Goal: Communication & Community: Answer question/provide support

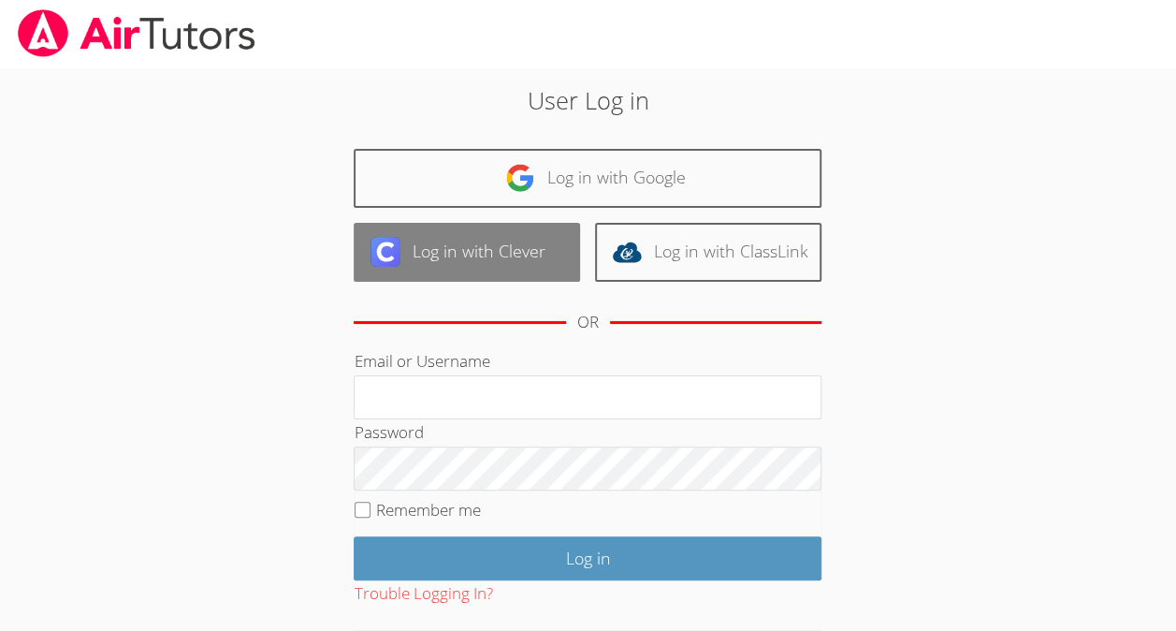
click at [406, 258] on link "Log in with Clever" at bounding box center [467, 252] width 226 height 59
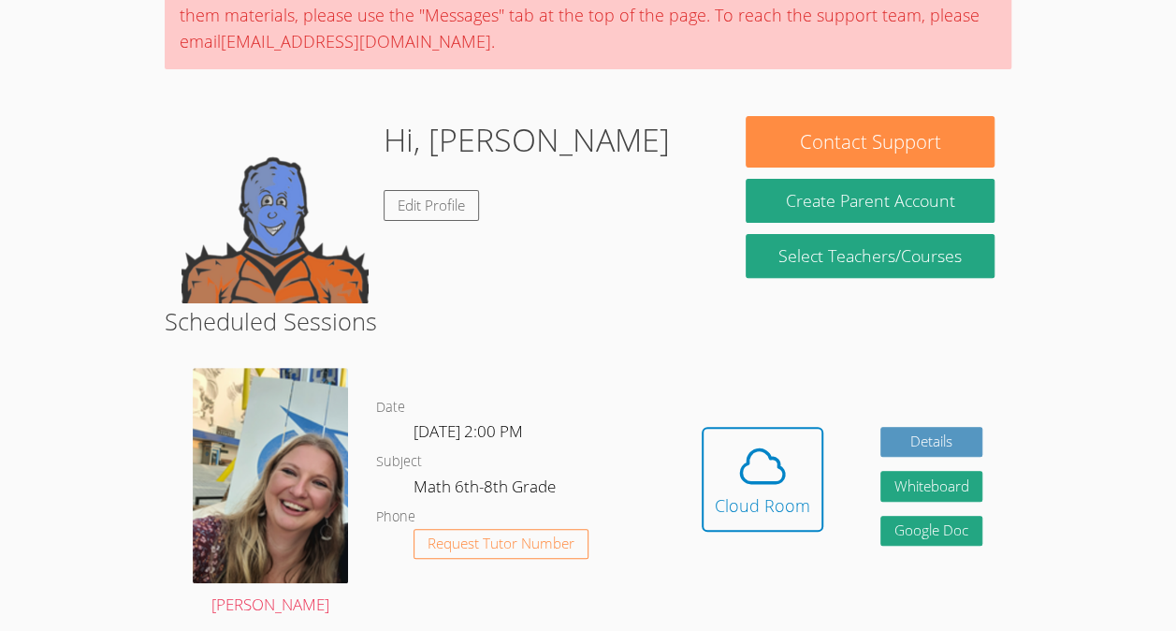
scroll to position [191, 0]
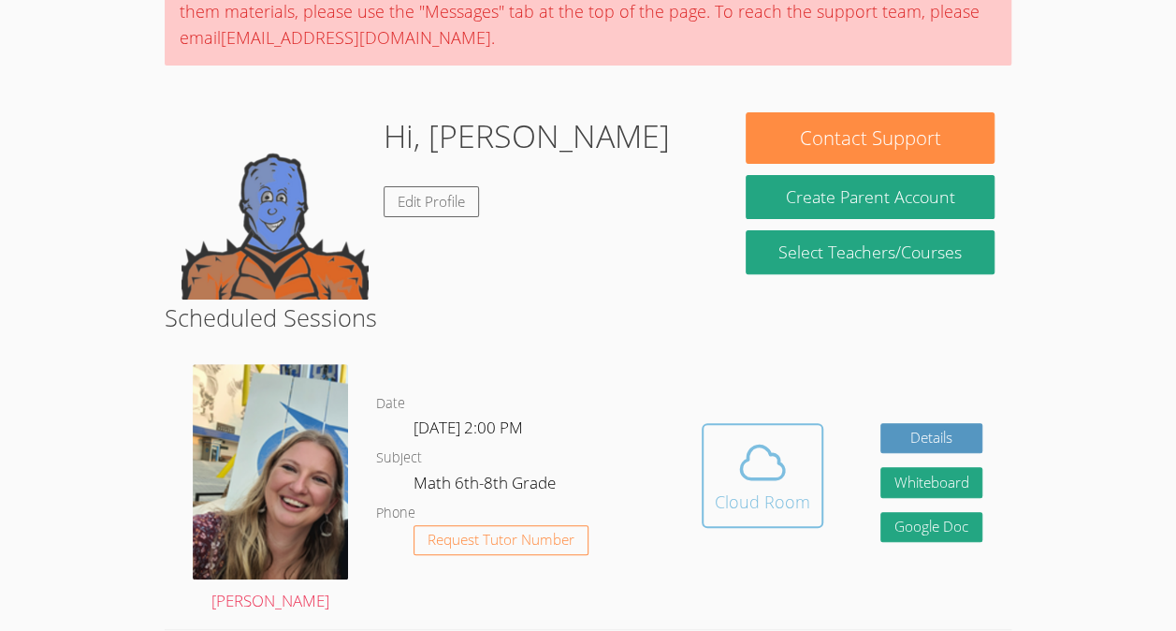
click at [765, 472] on icon at bounding box center [762, 462] width 52 height 52
click at [760, 460] on icon at bounding box center [762, 462] width 52 height 52
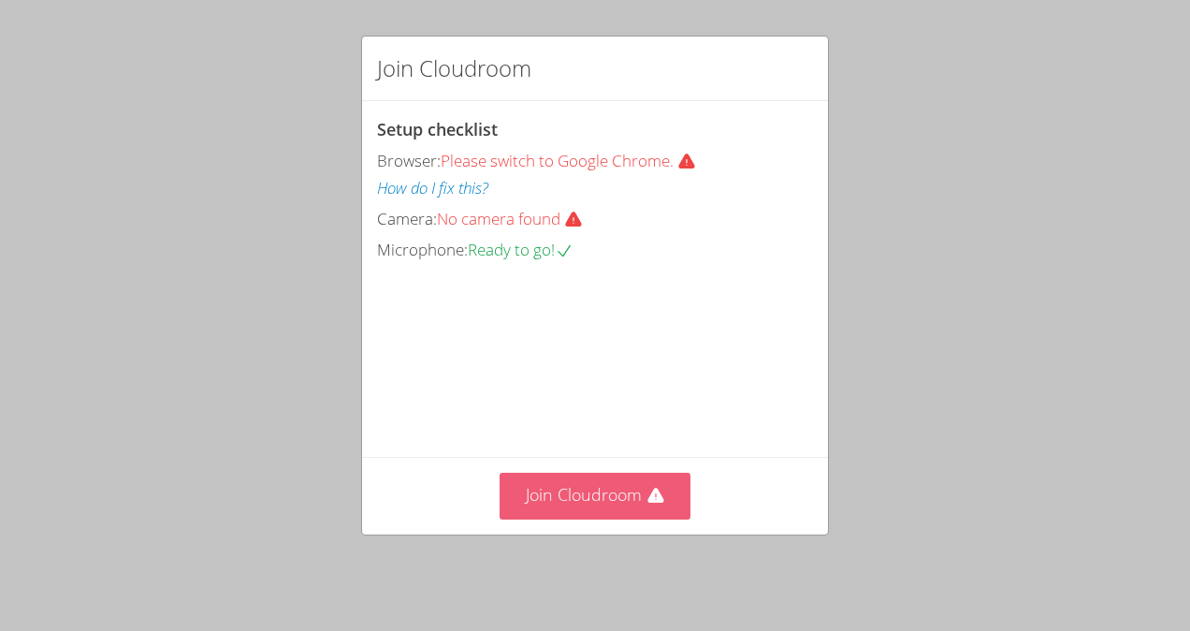
click at [580, 509] on button "Join Cloudroom" at bounding box center [596, 496] width 192 height 46
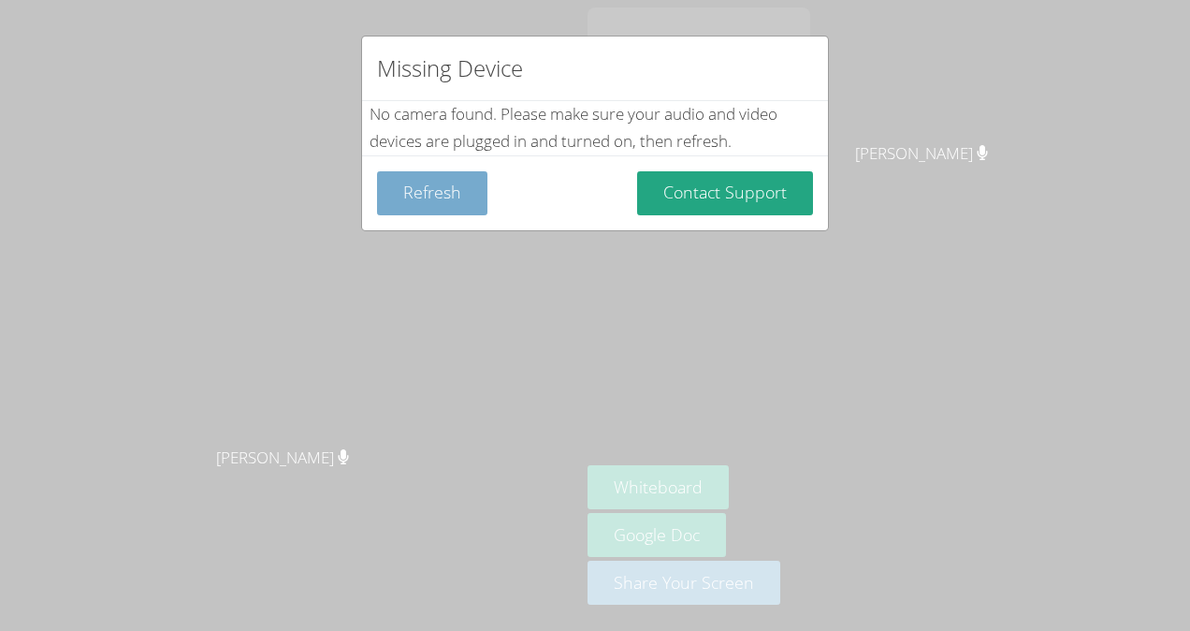
click at [436, 204] on button "Refresh" at bounding box center [432, 193] width 110 height 44
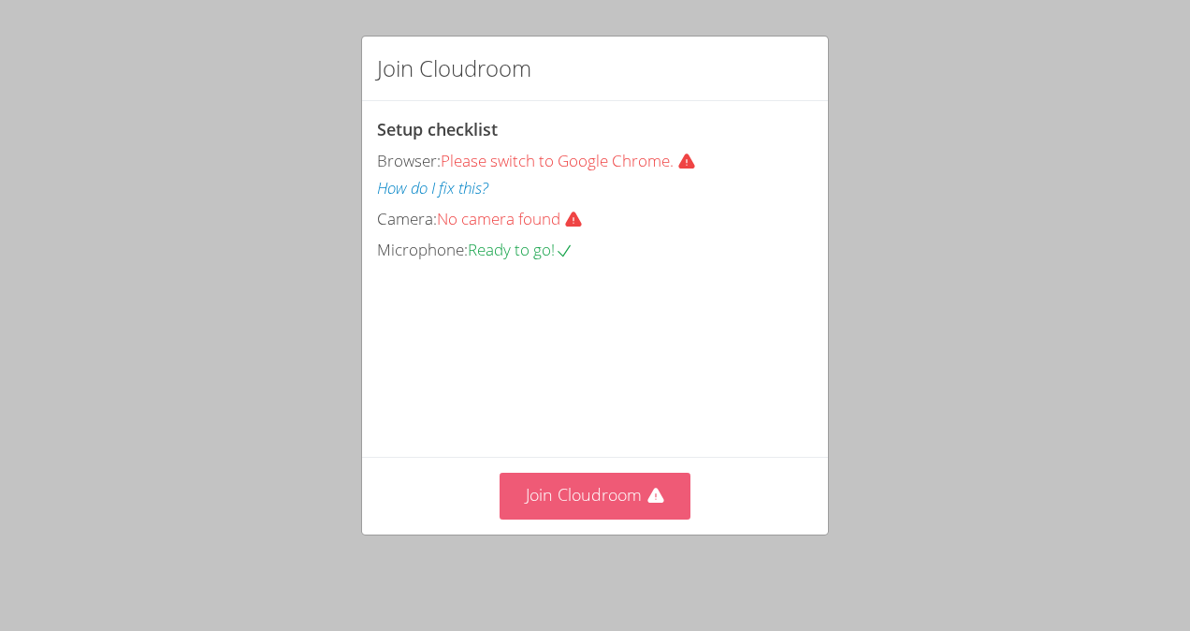
click at [604, 518] on button "Join Cloudroom" at bounding box center [596, 496] width 192 height 46
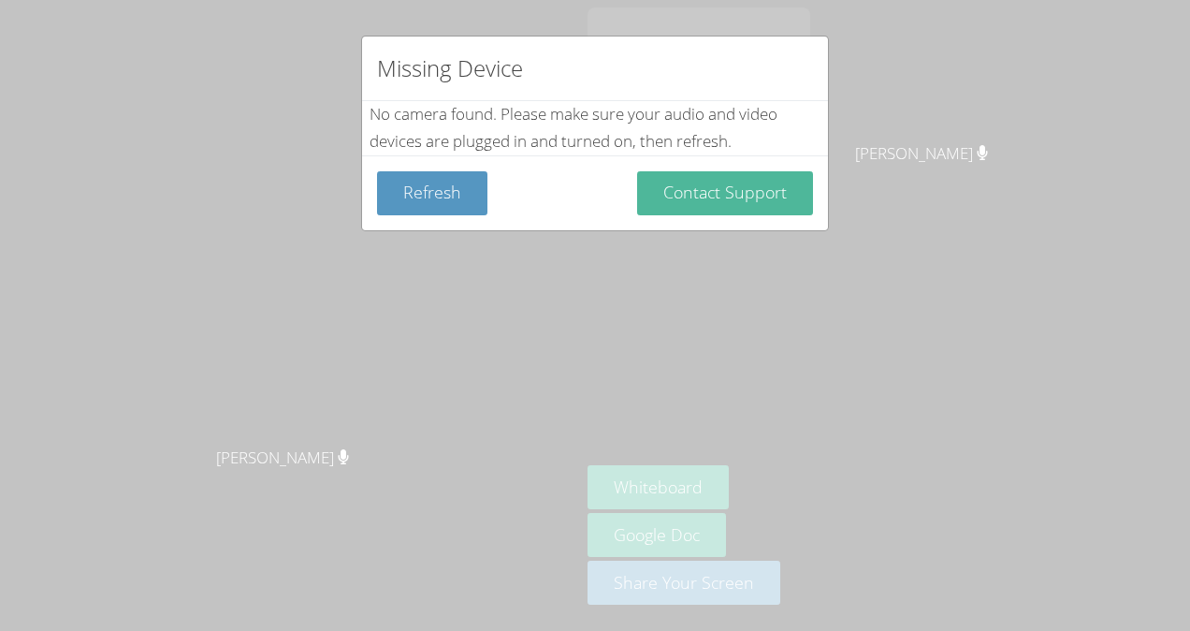
click at [726, 198] on button "Contact Support" at bounding box center [725, 193] width 176 height 44
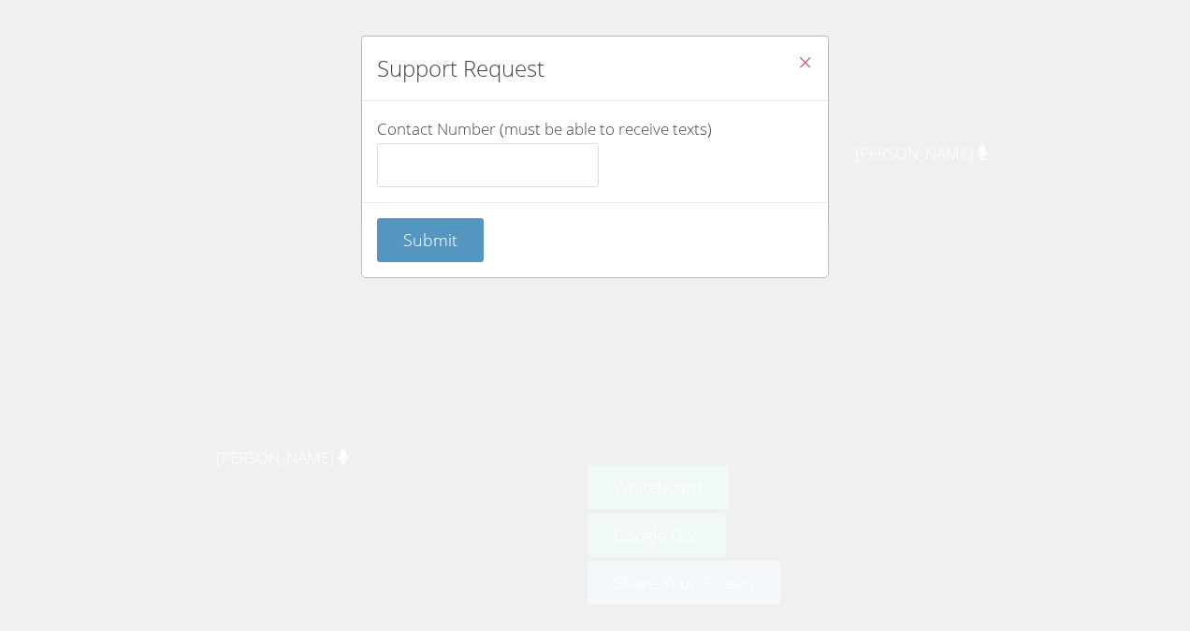
click at [799, 62] on button "Close" at bounding box center [805, 64] width 46 height 57
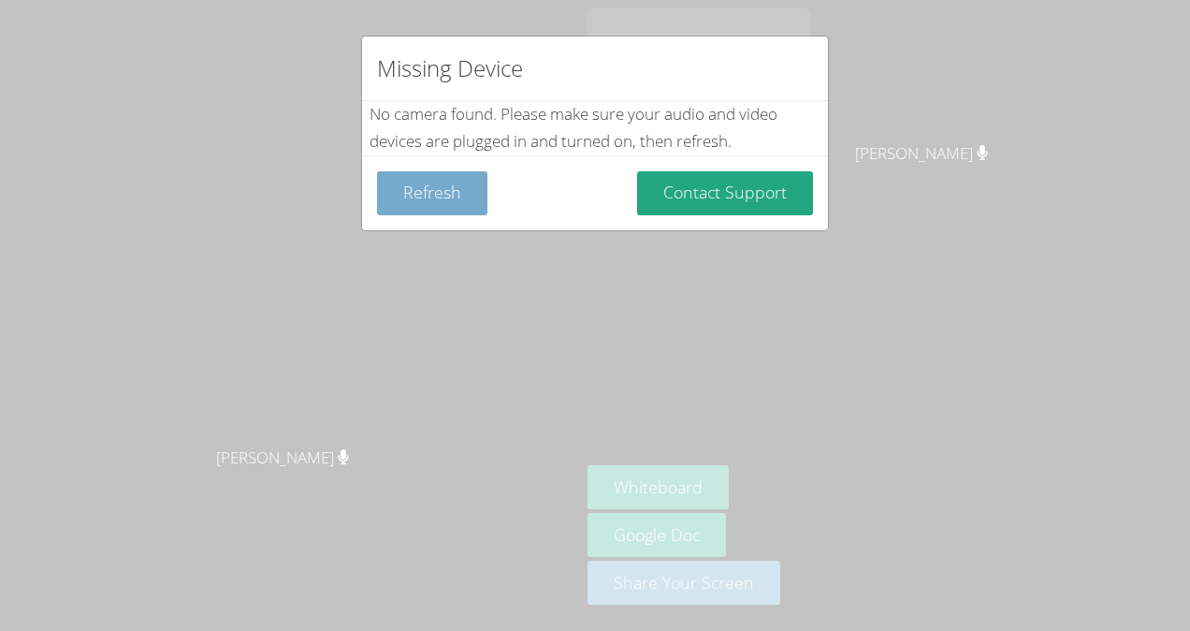
click at [412, 197] on button "Refresh" at bounding box center [432, 193] width 110 height 44
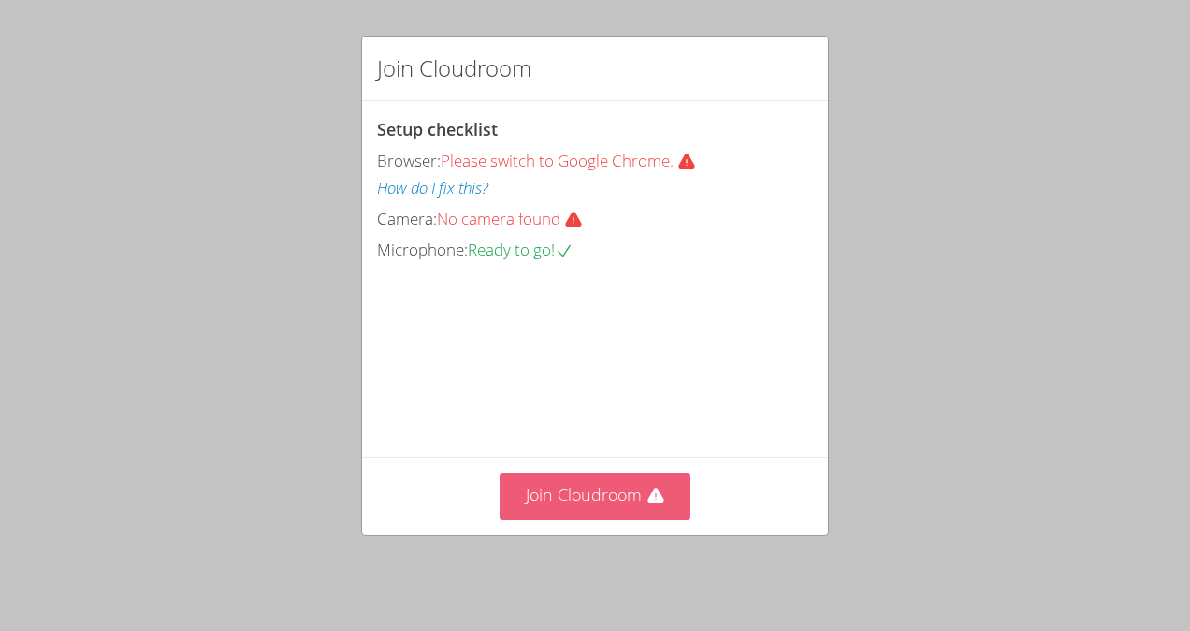
click at [626, 498] on button "Join Cloudroom" at bounding box center [596, 496] width 192 height 46
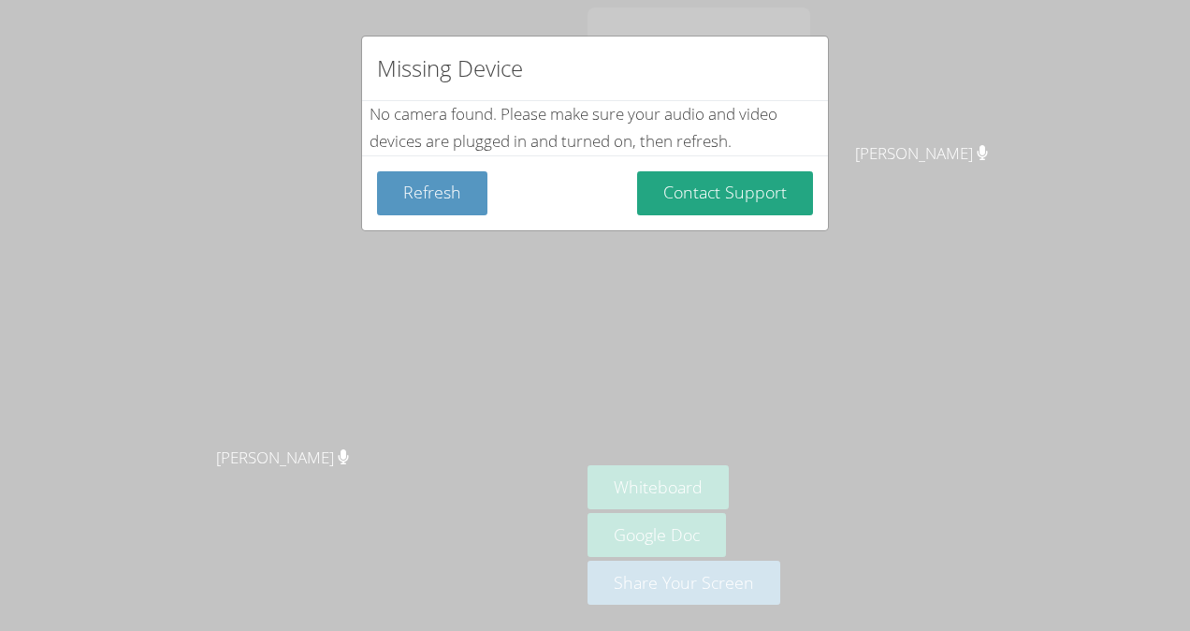
click at [588, 395] on div "Missing Device No camera found . Please make sure your audio and video devices …" at bounding box center [595, 315] width 1190 height 631
click at [444, 208] on button "Refresh" at bounding box center [432, 193] width 110 height 44
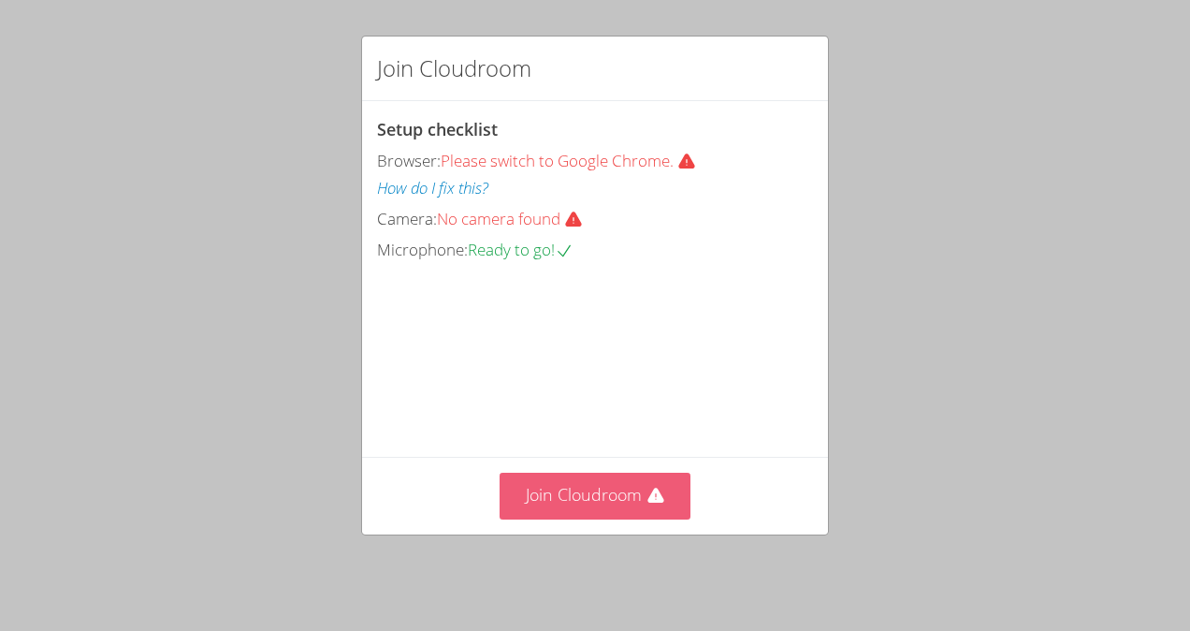
click at [579, 507] on button "Join Cloudroom" at bounding box center [596, 496] width 192 height 46
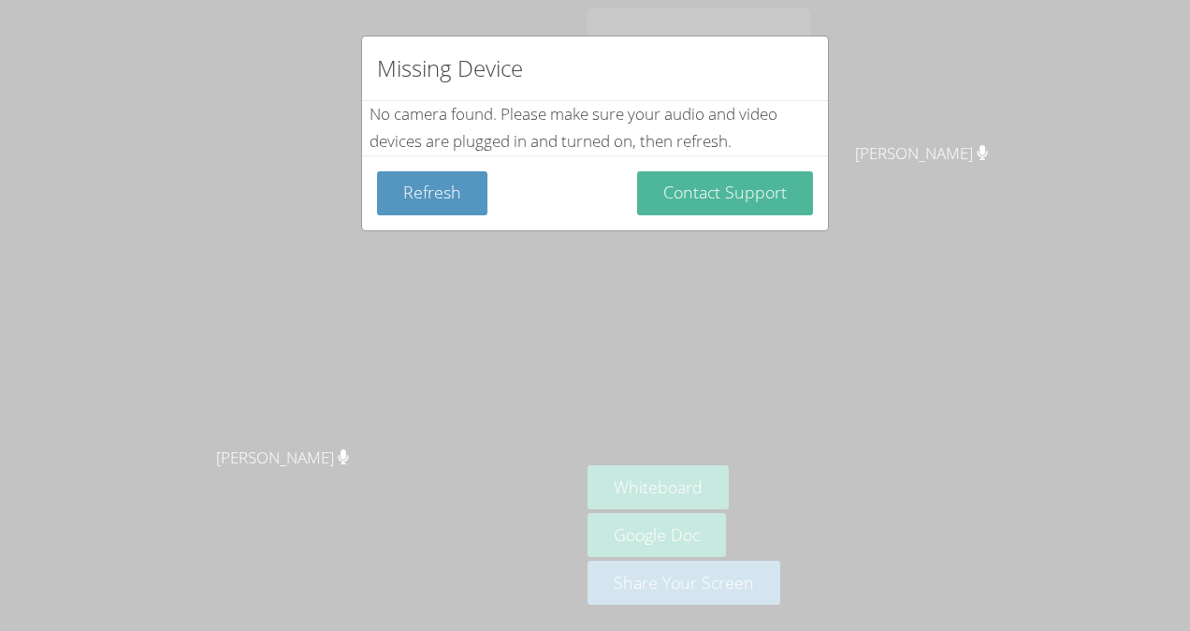
click at [764, 195] on button "Contact Support" at bounding box center [725, 193] width 176 height 44
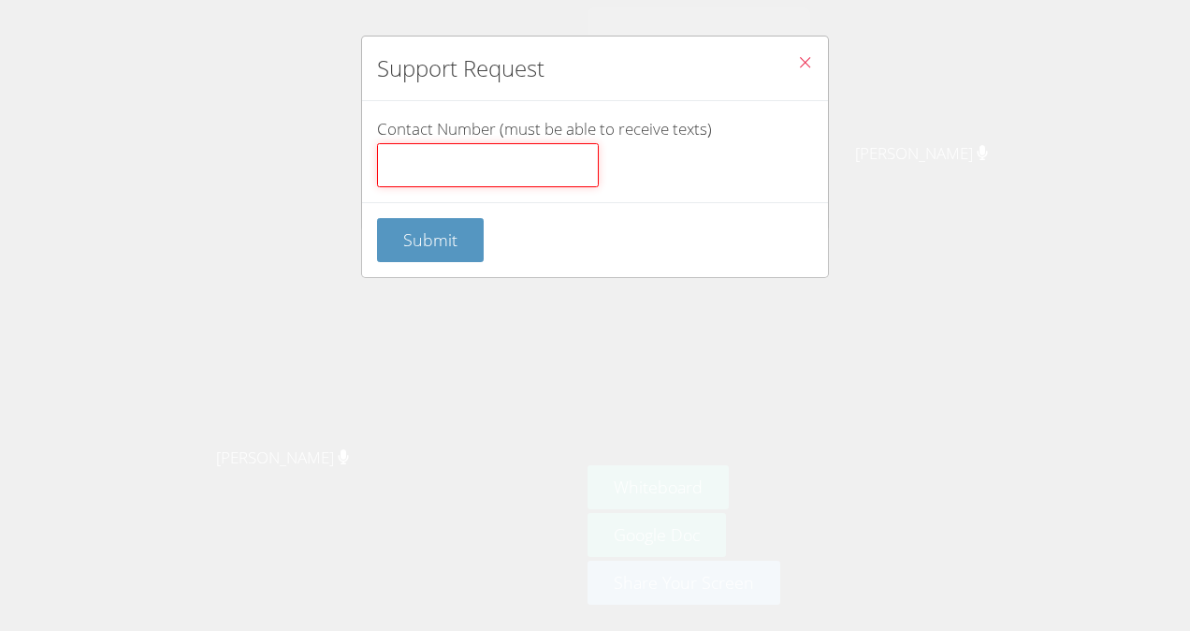
click at [545, 167] on input "Contact Number (must be able to receive texts)" at bounding box center [488, 165] width 222 height 45
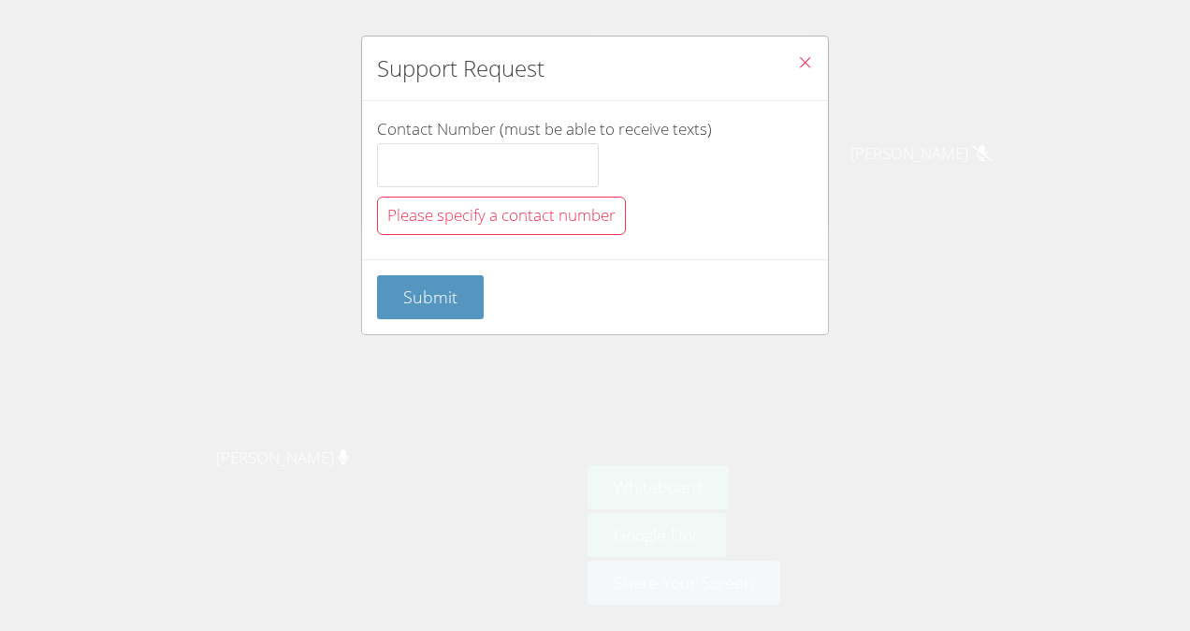
click at [797, 56] on icon "Close" at bounding box center [805, 62] width 16 height 16
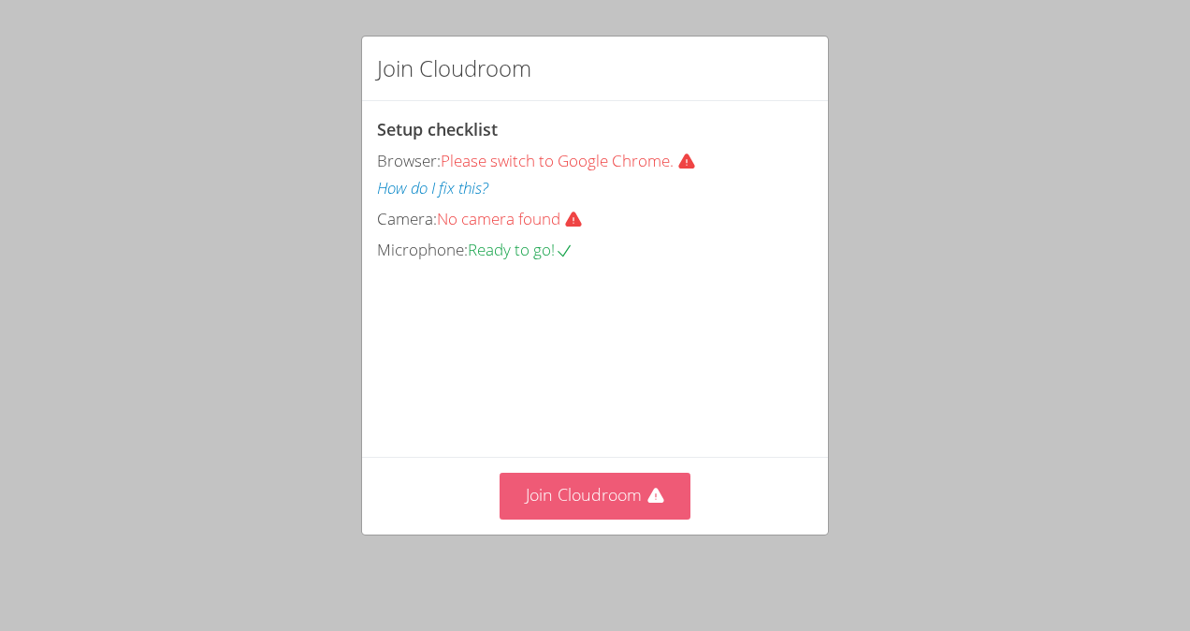
click at [623, 516] on button "Join Cloudroom" at bounding box center [596, 496] width 192 height 46
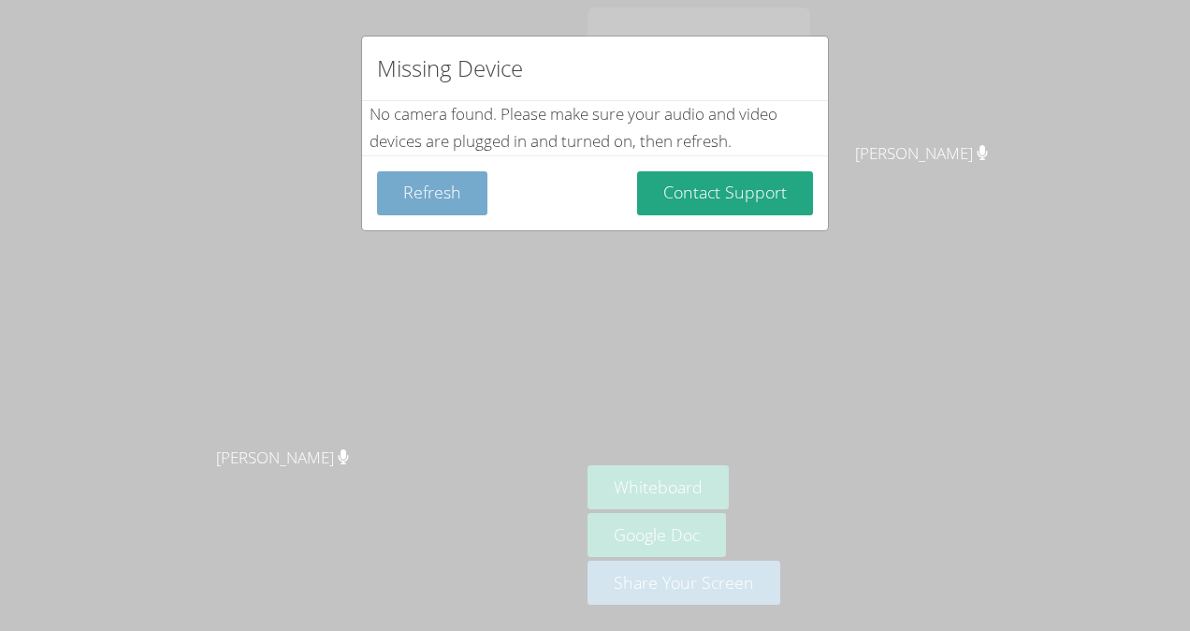
click at [432, 204] on button "Refresh" at bounding box center [432, 193] width 110 height 44
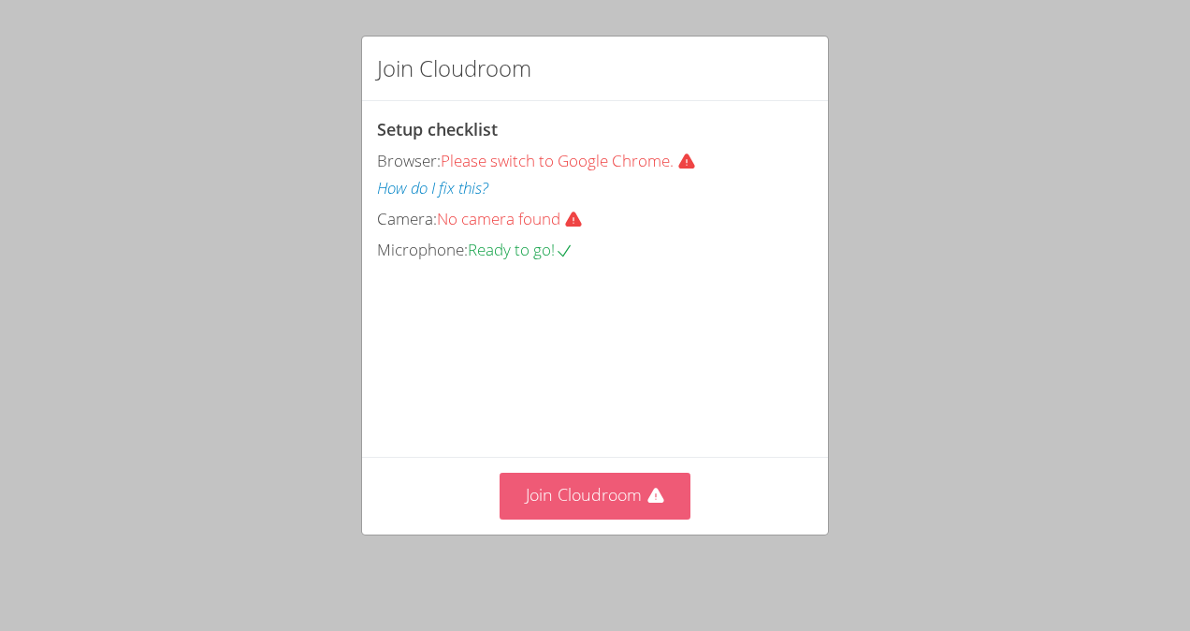
click at [593, 515] on button "Join Cloudroom" at bounding box center [596, 496] width 192 height 46
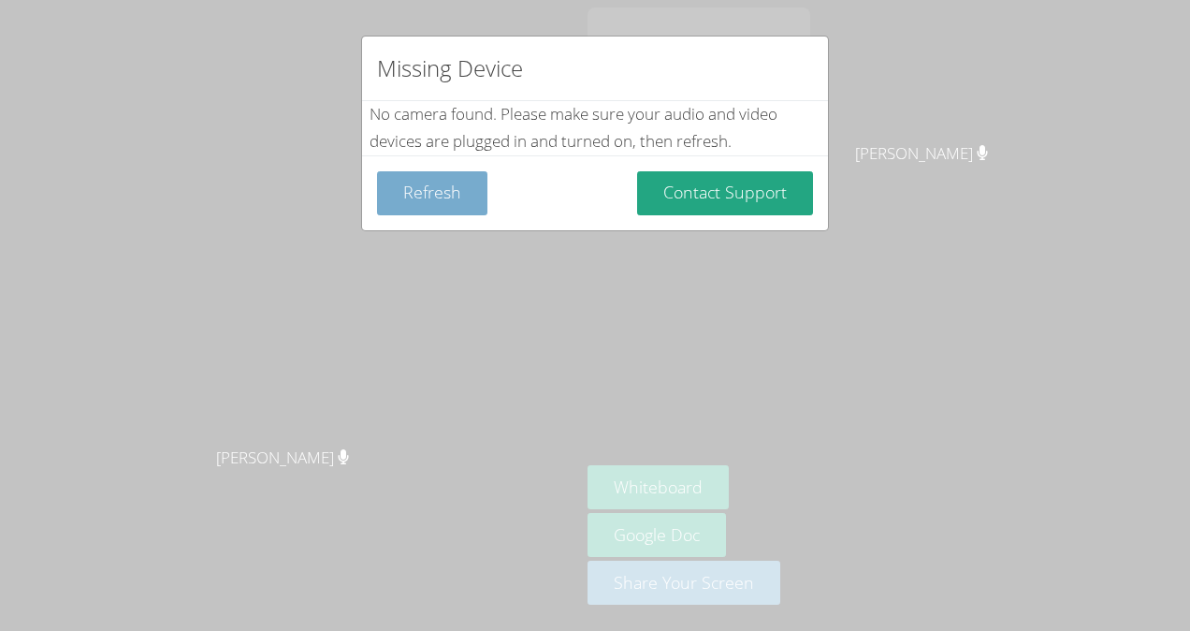
click at [457, 196] on button "Refresh" at bounding box center [432, 193] width 110 height 44
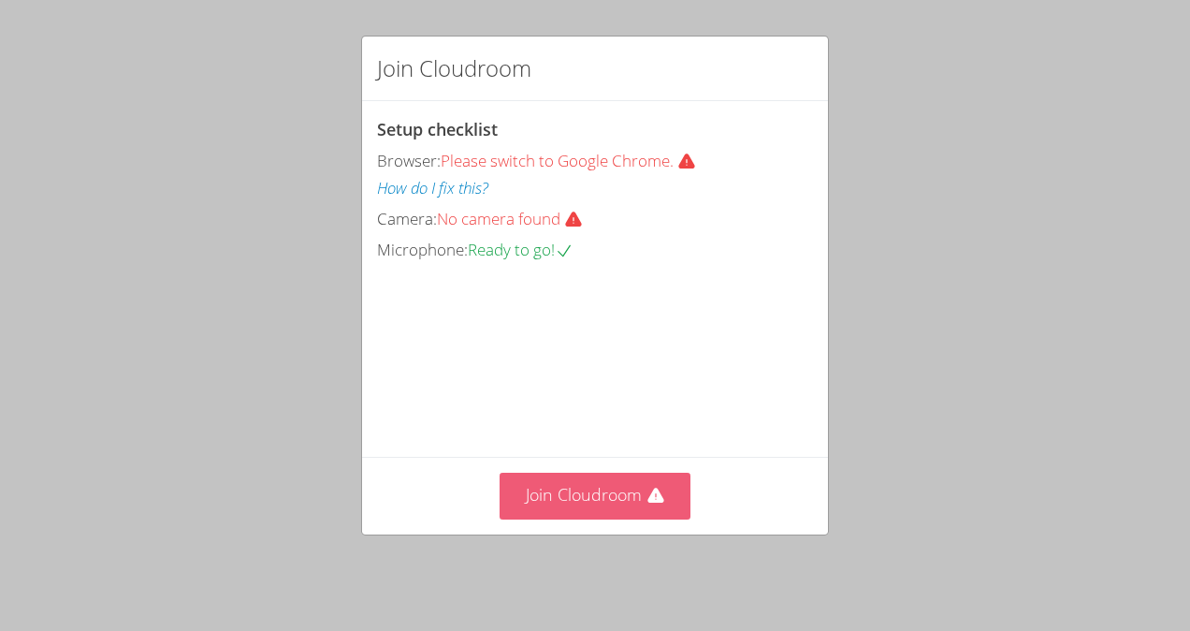
click at [587, 490] on button "Join Cloudroom" at bounding box center [596, 496] width 192 height 46
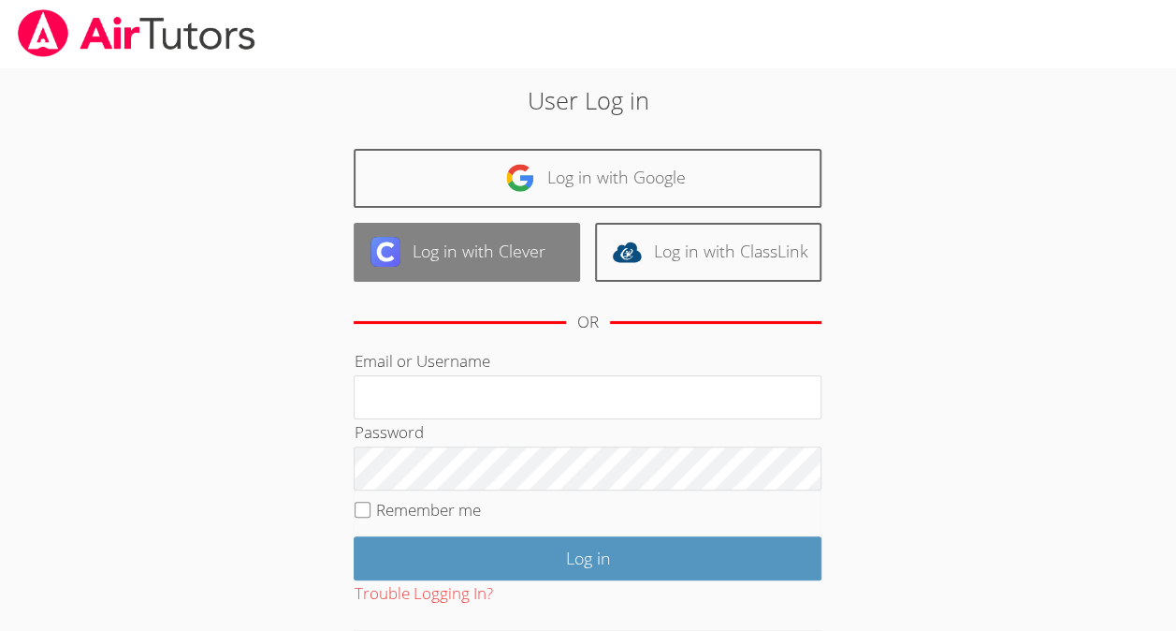
click at [518, 251] on link "Log in with Clever" at bounding box center [467, 252] width 226 height 59
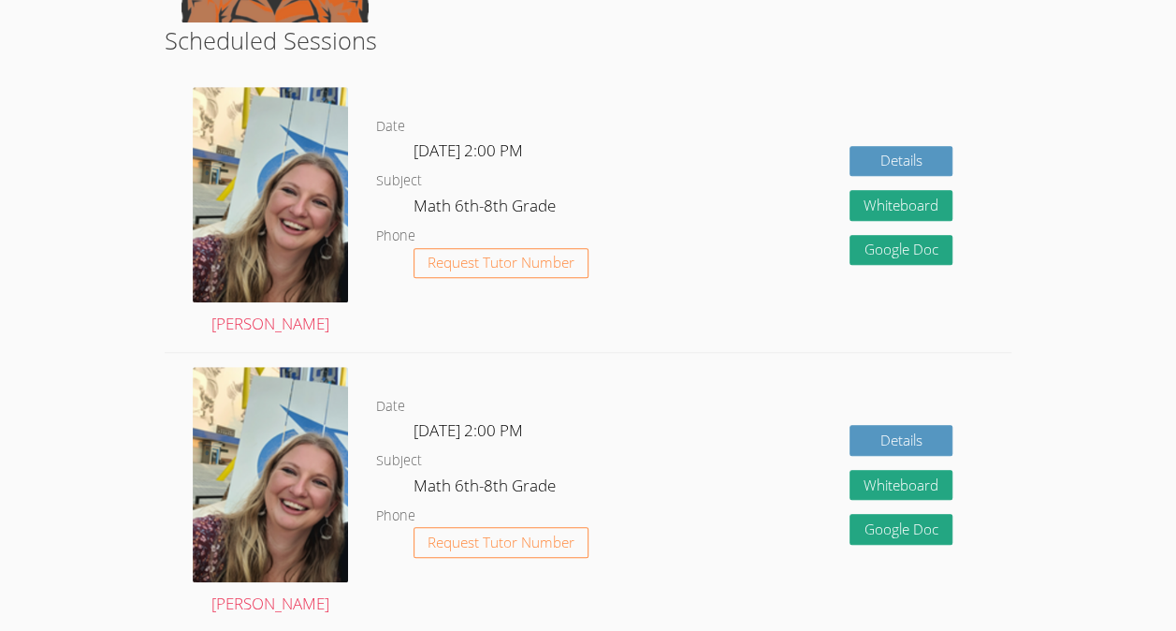
scroll to position [459, 0]
